Goal: Transaction & Acquisition: Obtain resource

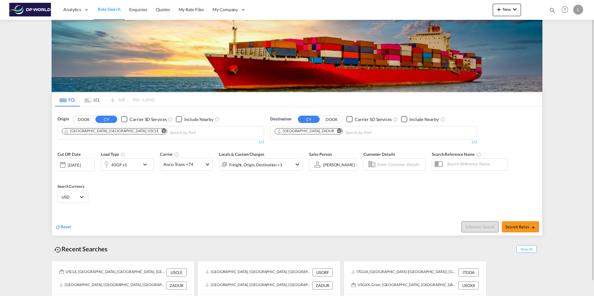
click at [162, 131] on md-icon "Remove" at bounding box center [164, 131] width 5 height 5
click at [94, 134] on input "Chips input." at bounding box center [91, 133] width 59 height 10
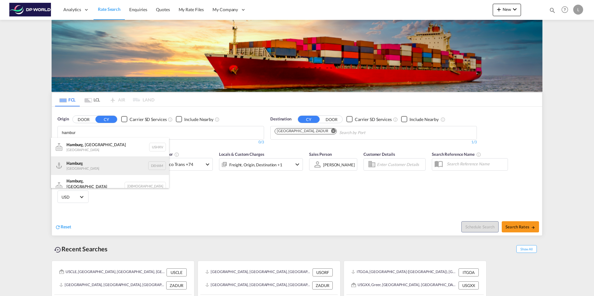
type input "hambur"
click at [85, 166] on div "Hambur g [GEOGRAPHIC_DATA] DEHAM" at bounding box center [110, 166] width 118 height 19
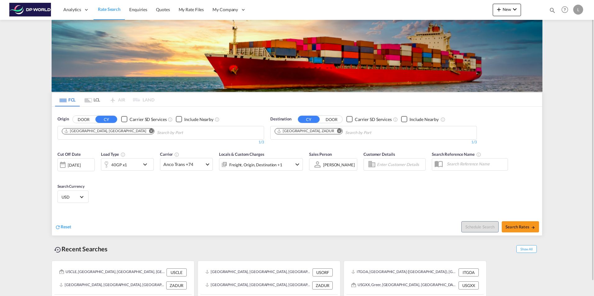
click at [337, 131] on md-icon "Remove" at bounding box center [339, 131] width 5 height 5
click at [287, 133] on input "Chips input." at bounding box center [304, 133] width 59 height 10
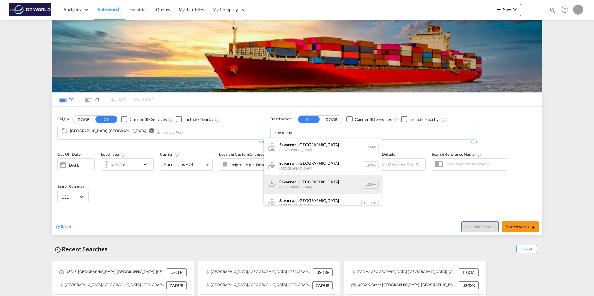
type input "savannah"
click at [295, 189] on div "[GEOGRAPHIC_DATA] , [GEOGRAPHIC_DATA] [GEOGRAPHIC_DATA] USSAV" at bounding box center [323, 184] width 118 height 19
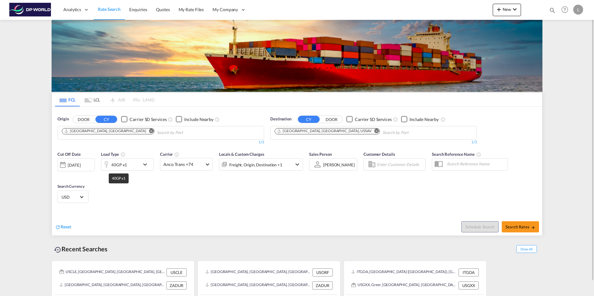
click at [125, 166] on div "40GP x1" at bounding box center [119, 165] width 16 height 9
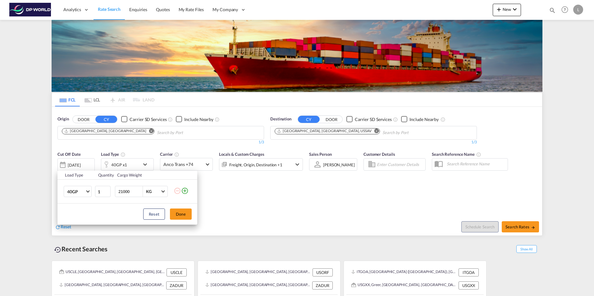
drag, startPoint x: 135, startPoint y: 191, endPoint x: 25, endPoint y: 184, distance: 109.5
click at [25, 184] on div "Load Type Quantity Cargo Weight 40GP 20GP 40GP 40HC 45HC 20RE 40RE 40HR 20OT 40…" at bounding box center [297, 148] width 594 height 296
type input "25100"
click at [180, 215] on button "Done" at bounding box center [181, 214] width 22 height 11
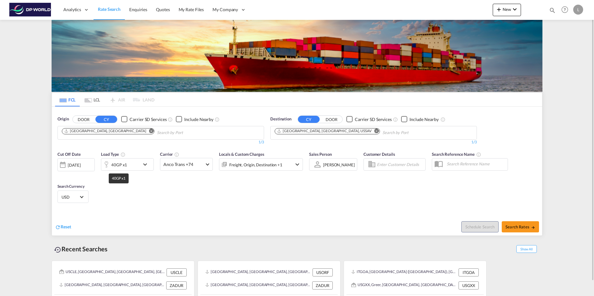
click at [124, 161] on div "40GP x1" at bounding box center [119, 165] width 16 height 9
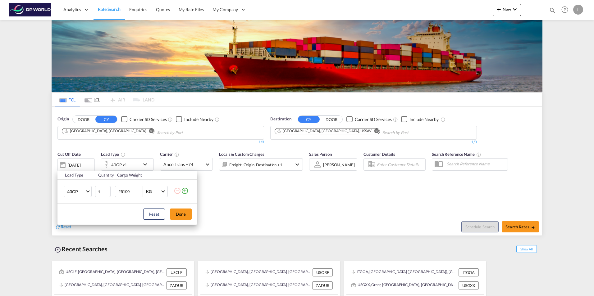
click at [123, 165] on div "Load Type Quantity Cargo Weight 40GP 20GP 40GP 40HC 45HC 20RE 40RE 40HR 20OT 40…" at bounding box center [297, 148] width 594 height 296
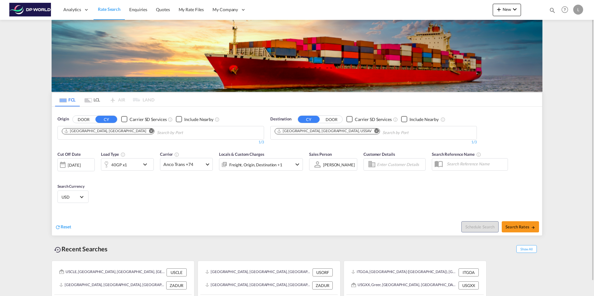
click at [120, 165] on div "40GP x1" at bounding box center [119, 165] width 16 height 9
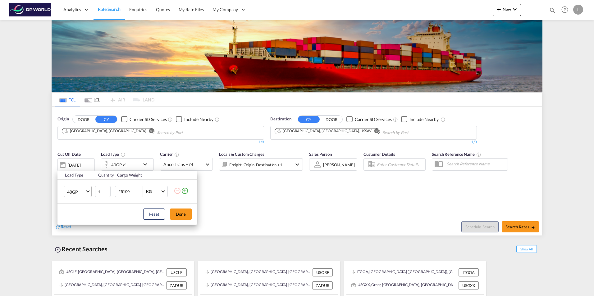
click at [80, 193] on span "40GP" at bounding box center [76, 192] width 18 height 6
click at [70, 176] on div "20GP" at bounding box center [72, 177] width 11 height 6
click at [183, 214] on button "Done" at bounding box center [181, 214] width 22 height 11
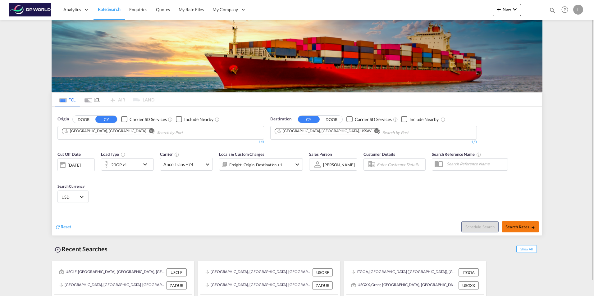
click at [511, 225] on span "Search Rates" at bounding box center [520, 227] width 30 height 5
type input "DEHAM to USSAV / [DATE]"
